Goal: Check status: Check status

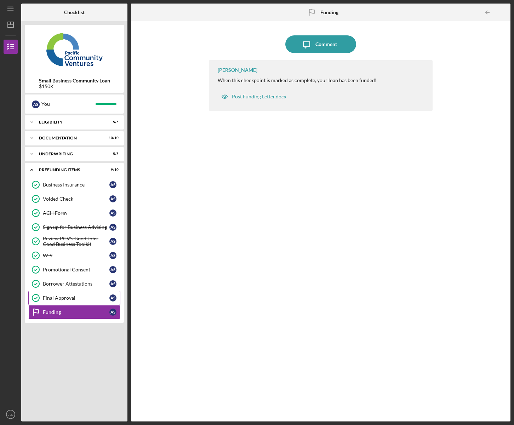
click at [56, 298] on div "Final Approval" at bounding box center [76, 298] width 67 height 6
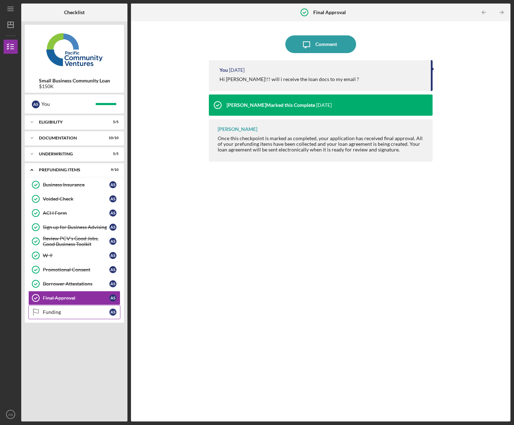
click at [69, 313] on div "Funding" at bounding box center [76, 312] width 67 height 6
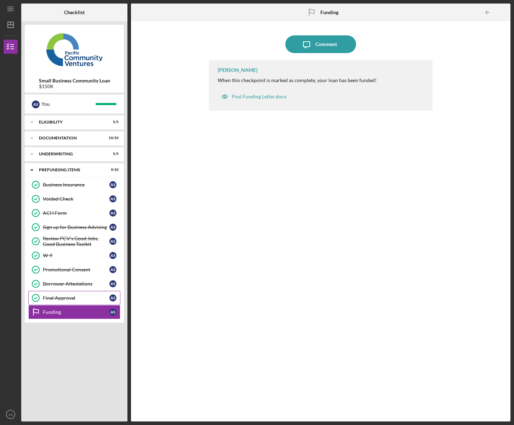
click at [60, 301] on link "Final Approval Final Approval A S" at bounding box center [74, 298] width 92 height 14
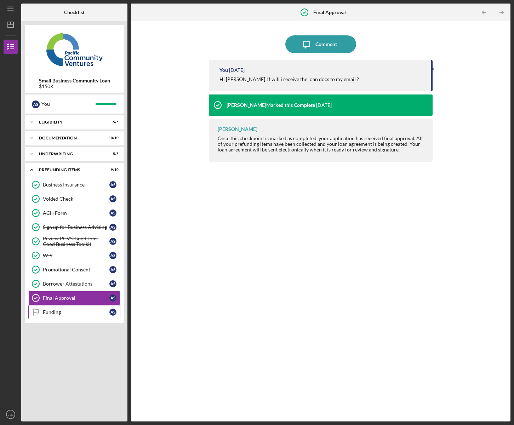
click at [62, 314] on div "Funding" at bounding box center [76, 312] width 67 height 6
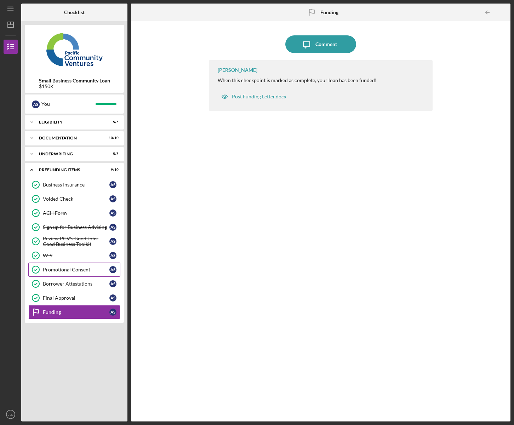
click at [65, 271] on div "Promotional Consent" at bounding box center [76, 270] width 67 height 6
